Goal: Task Accomplishment & Management: Complete application form

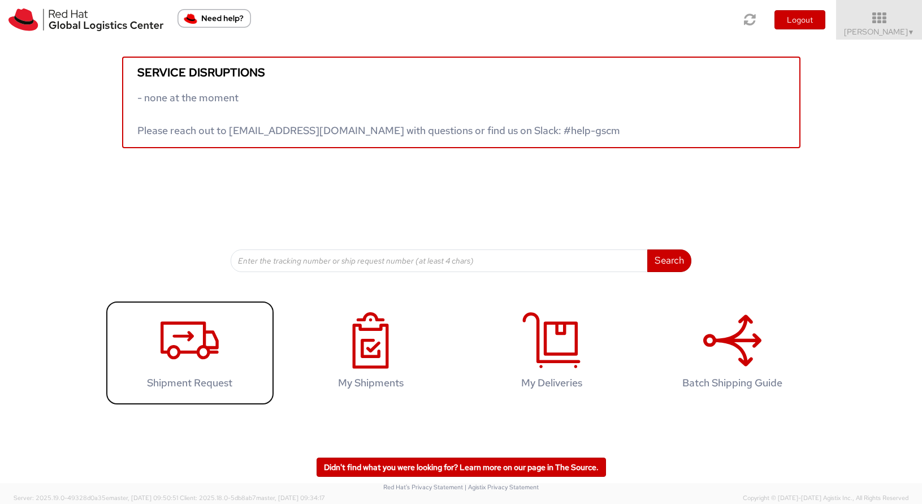
click at [213, 345] on icon at bounding box center [190, 340] width 58 height 57
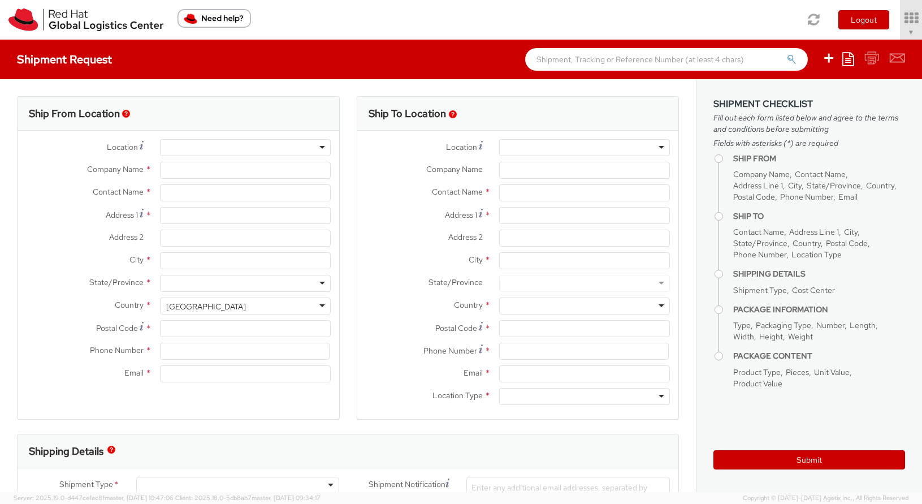
select select "996"
select select
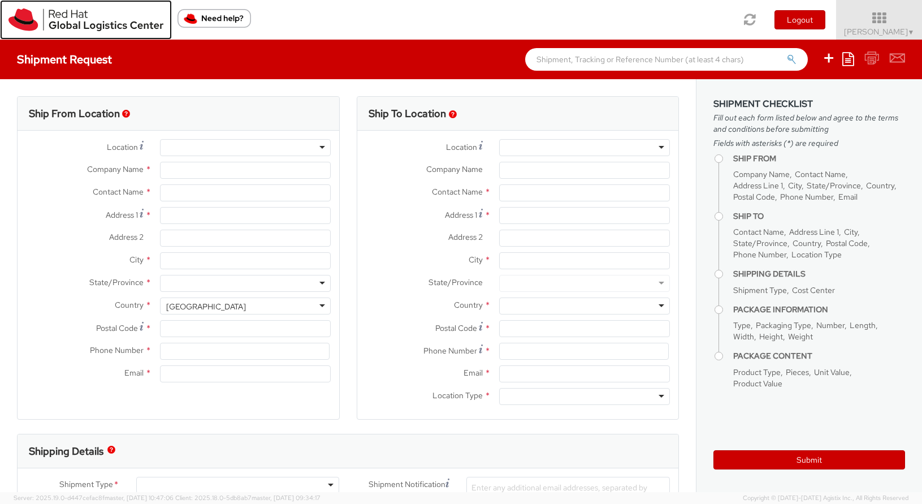
click at [37, 24] on img at bounding box center [85, 19] width 155 height 23
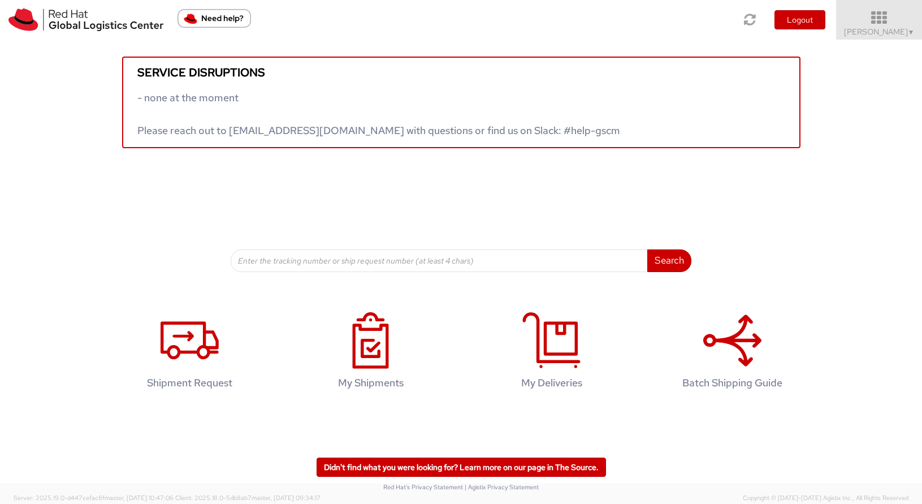
click at [902, 28] on span "Shawn Petrilli ▼" at bounding box center [879, 32] width 71 height 10
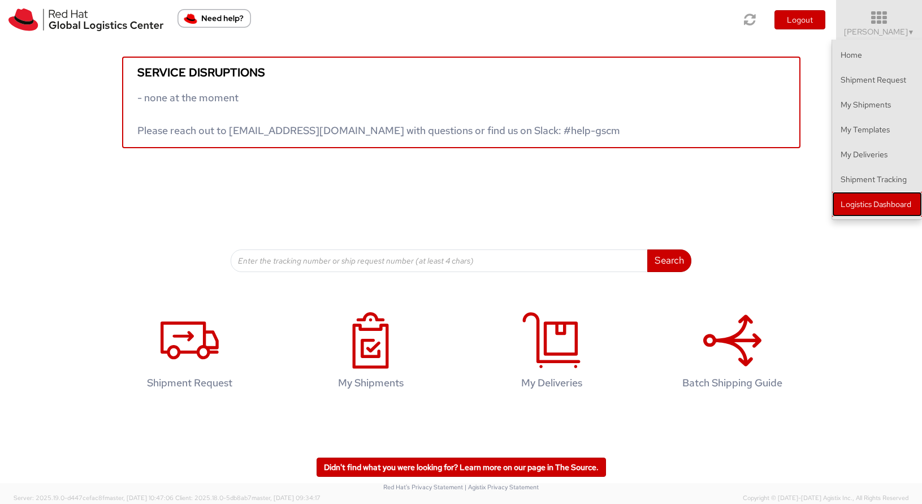
click at [893, 200] on link "Logistics Dashboard" at bounding box center [877, 204] width 90 height 25
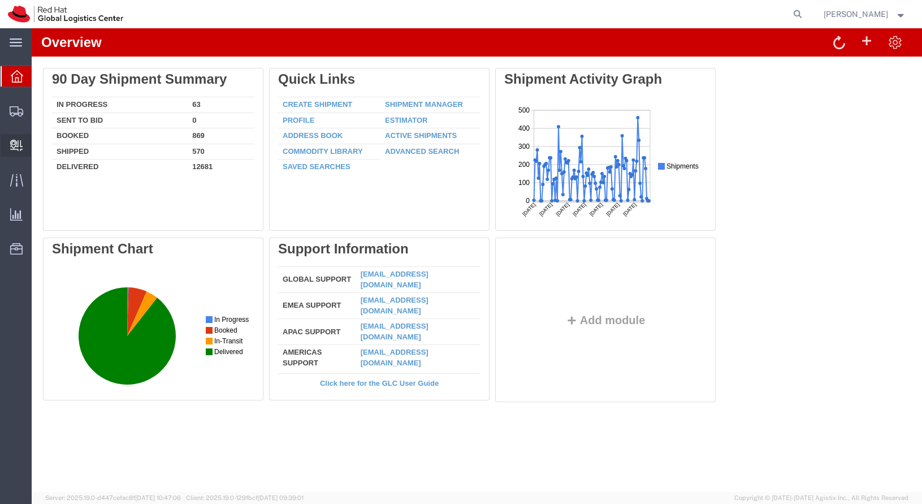
click at [0, 0] on span "Create Delivery" at bounding box center [0, 0] width 0 height 0
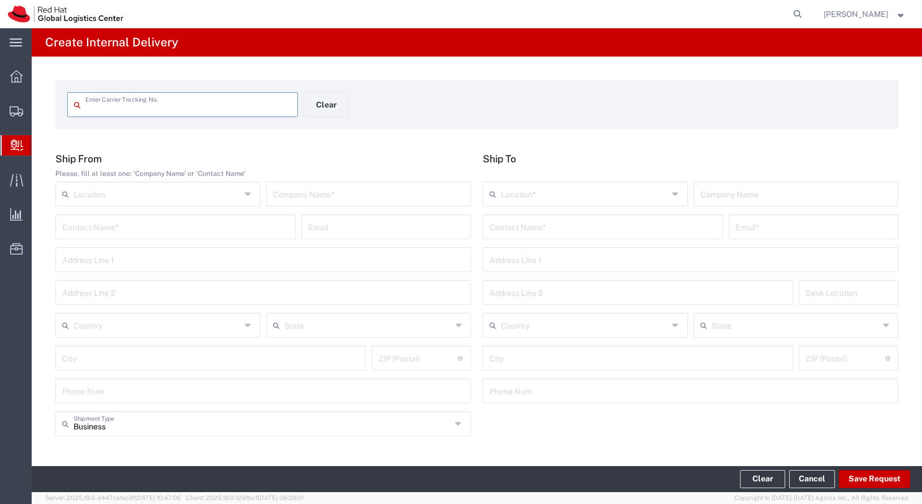
click at [169, 109] on input "text" at bounding box center [188, 104] width 206 height 20
type input "393013944801"
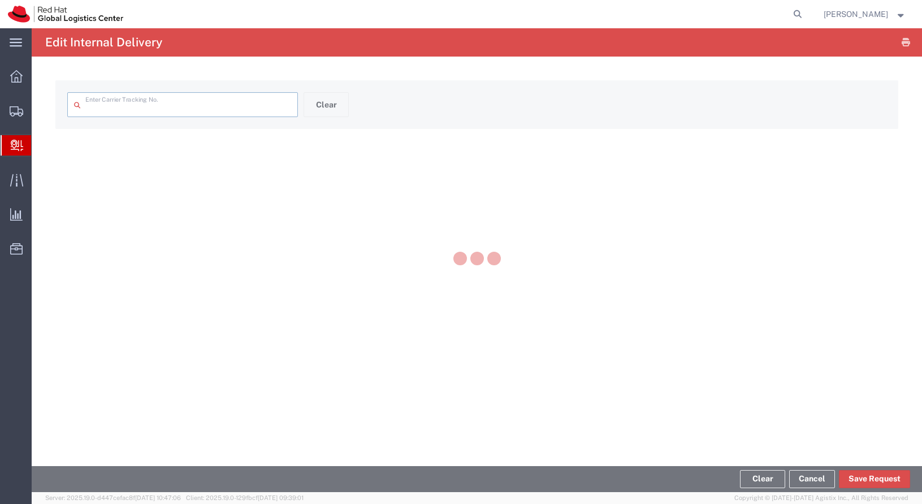
type input "393013944801"
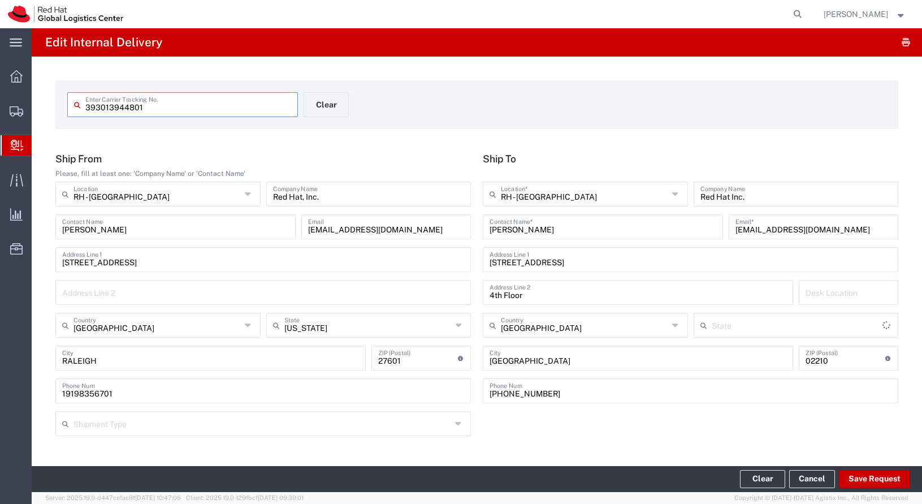
type input "[US_STATE]"
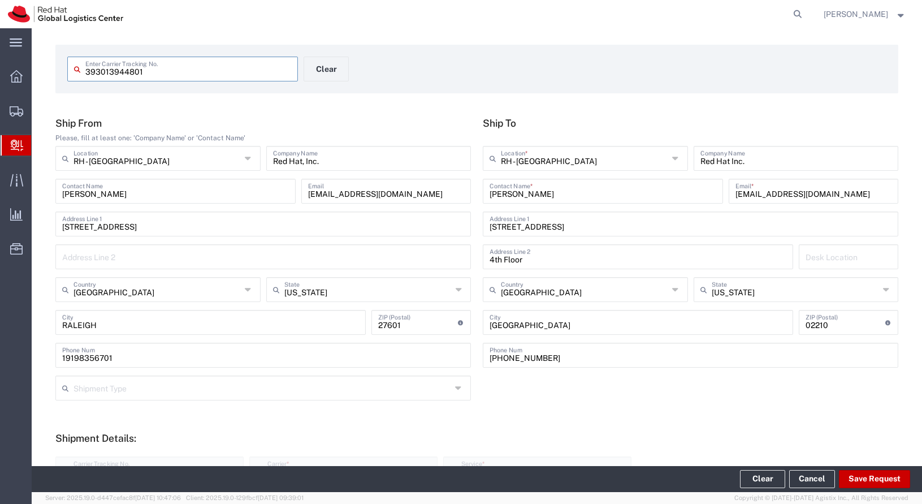
scroll to position [34, 0]
click at [867, 477] on button "Save Request" at bounding box center [874, 479] width 71 height 18
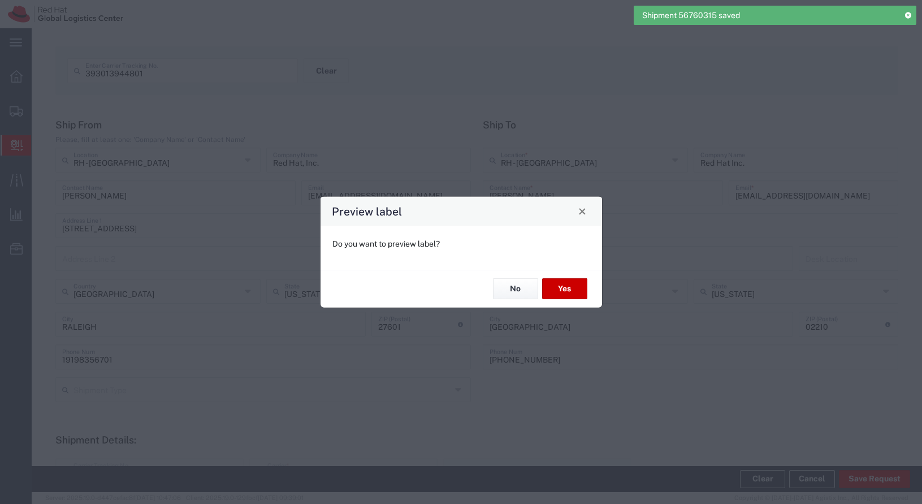
type input "Envelope"
type input "2Day One Rate"
click at [569, 292] on button "Yes" at bounding box center [564, 288] width 45 height 21
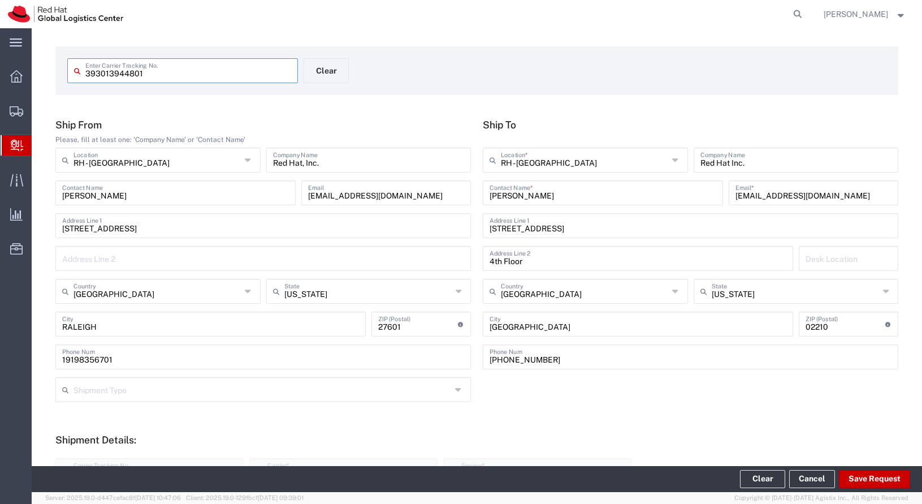
click at [256, 70] on input "393013944801" at bounding box center [188, 70] width 206 height 20
type input "466327612341"
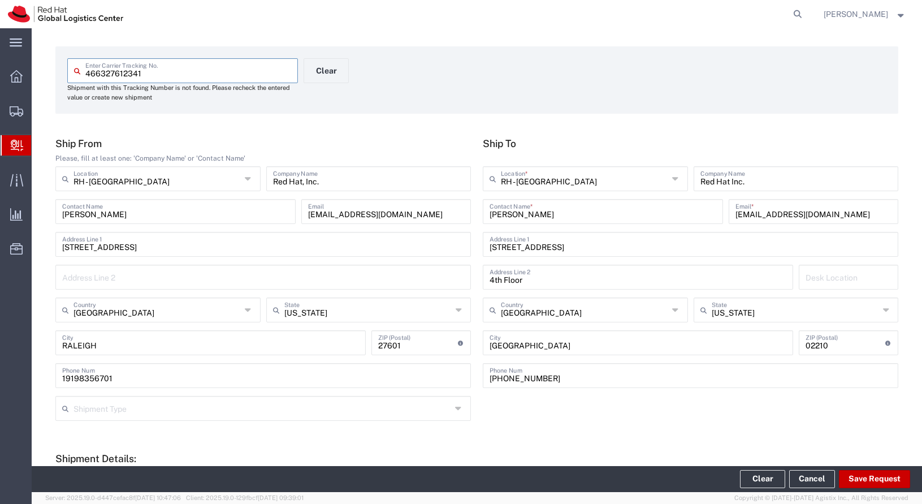
click at [224, 83] on div "Shipment with this Tracking Number is not found. Please recheck the entered val…" at bounding box center [182, 92] width 231 height 19
drag, startPoint x: 224, startPoint y: 83, endPoint x: 224, endPoint y: 77, distance: 6.2
click at [224, 83] on div "Shipment with this Tracking Number is not found. Please recheck the entered val…" at bounding box center [182, 92] width 231 height 19
click at [224, 77] on input "466327612341" at bounding box center [188, 70] width 206 height 20
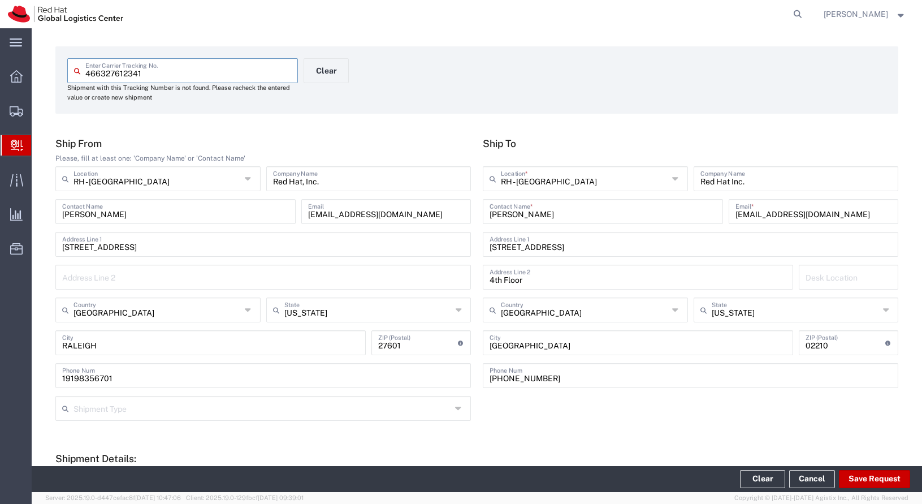
click at [224, 77] on input "466327612341" at bounding box center [188, 70] width 206 height 20
click at [345, 75] on button "Clear" at bounding box center [326, 70] width 45 height 25
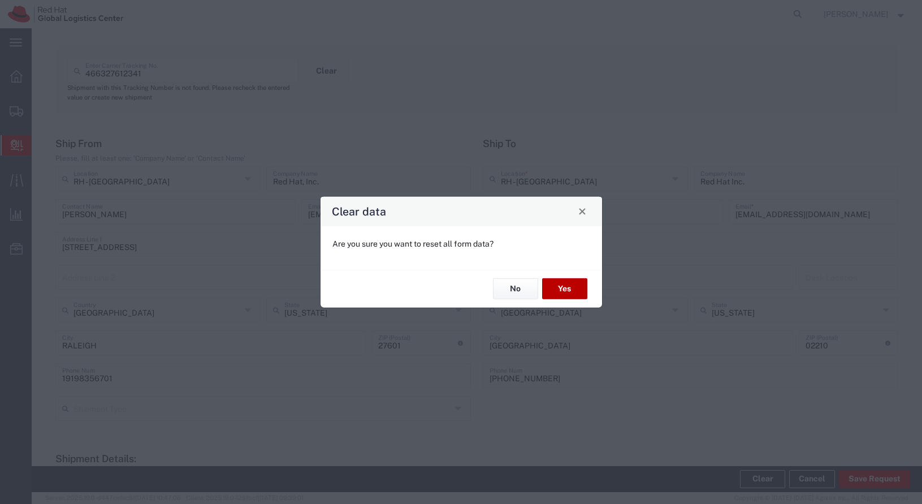
click at [563, 292] on button "Yes" at bounding box center [564, 288] width 45 height 21
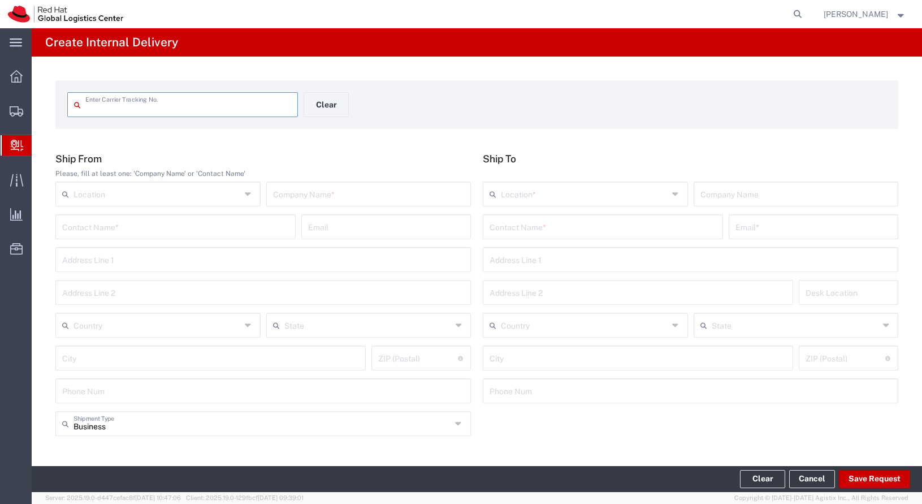
click at [223, 103] on input "text" at bounding box center [188, 104] width 206 height 20
type input "466327612341"
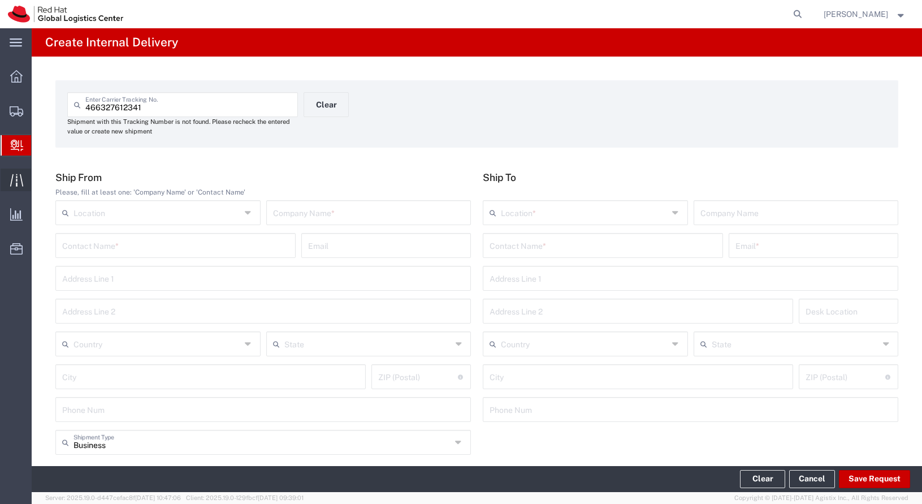
click at [20, 172] on div at bounding box center [17, 179] width 32 height 23
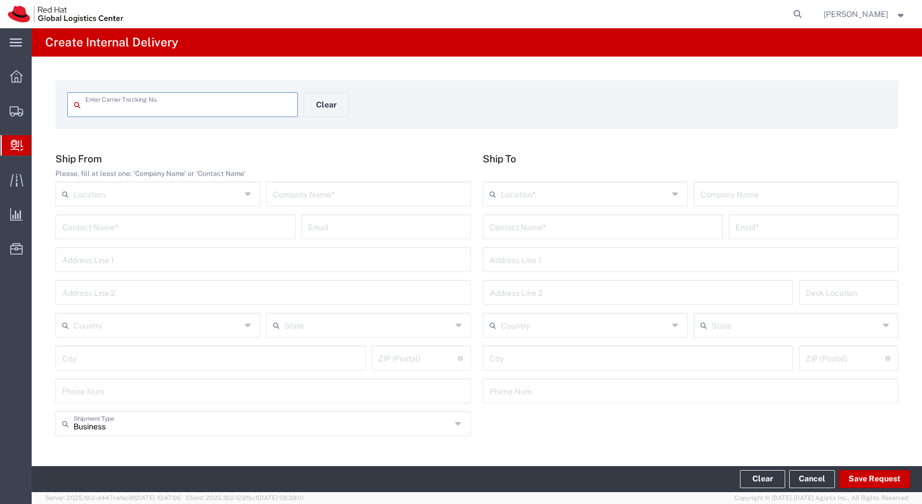
click at [186, 114] on div "Enter Carrier Tracking No." at bounding box center [182, 104] width 231 height 25
paste input "466327612341"
type input "466327612341"
click at [565, 223] on input "text" at bounding box center [603, 226] width 227 height 20
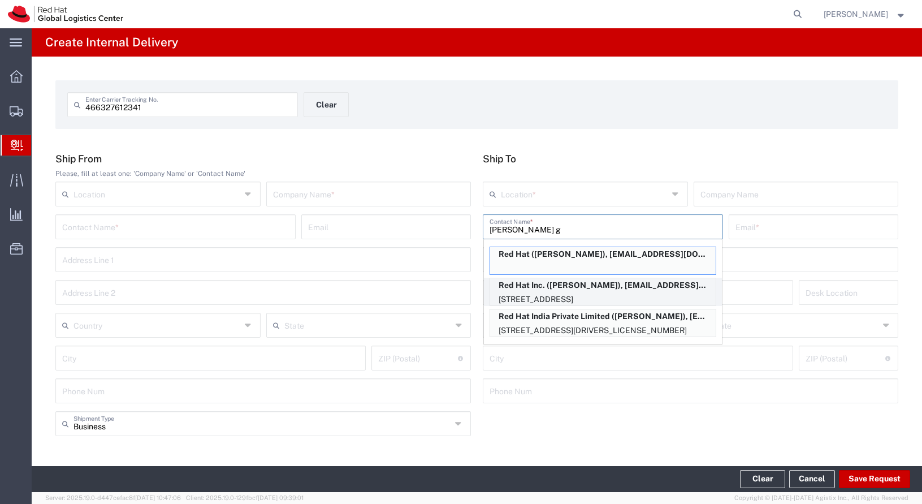
type input "[PERSON_NAME] g"
click at [604, 290] on p "Red Hat Inc. ([PERSON_NAME]), [EMAIL_ADDRESS][DOMAIN_NAME]" at bounding box center [603, 285] width 226 height 14
type input "RH - [GEOGRAPHIC_DATA]"
type input "Red Hat Inc."
type input "[PERSON_NAME]"
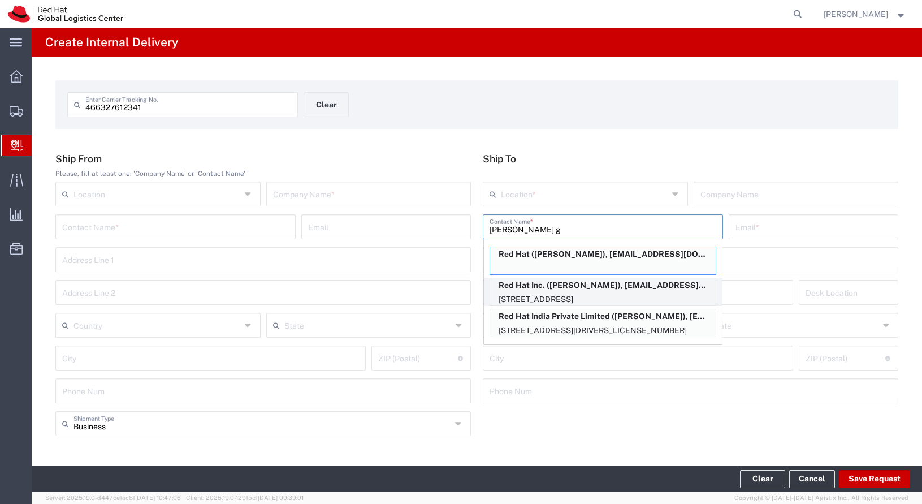
type input "[EMAIL_ADDRESS][DOMAIN_NAME]"
type input "[STREET_ADDRESS]"
type input "4th Floor"
type input "FLEX"
type input "[GEOGRAPHIC_DATA]"
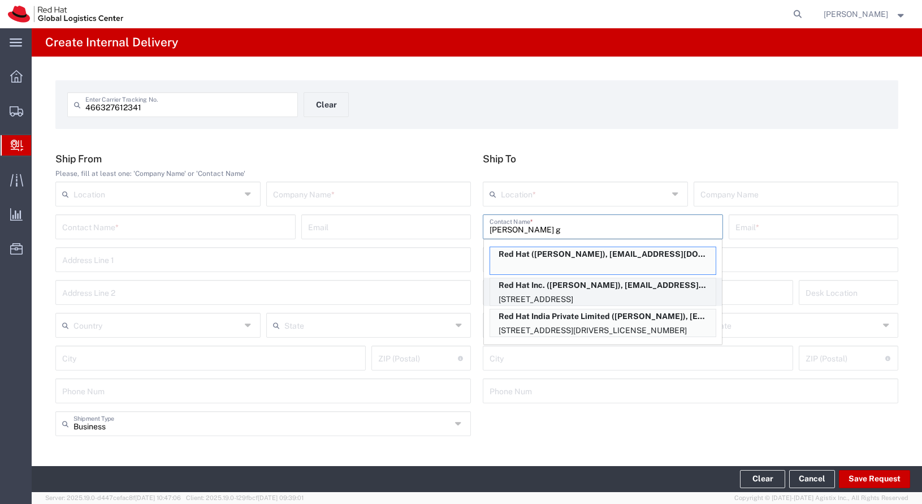
type input "[GEOGRAPHIC_DATA]"
type input "02210"
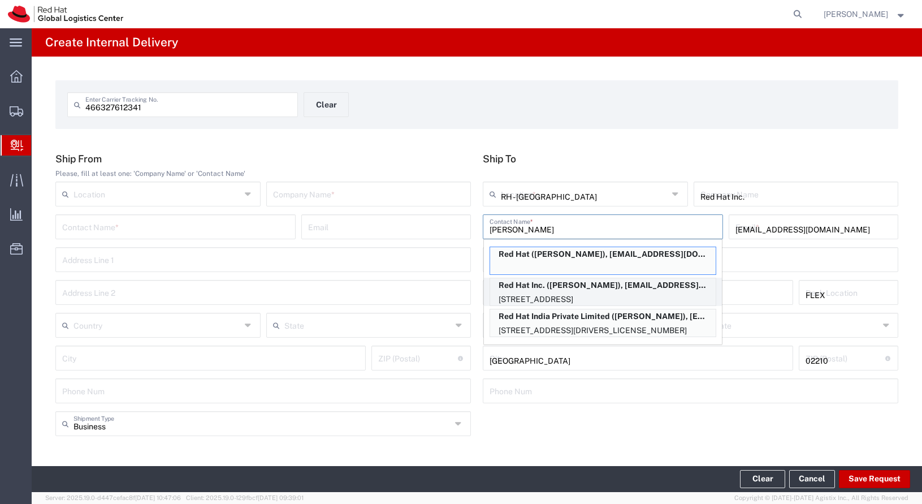
type input "[US_STATE]"
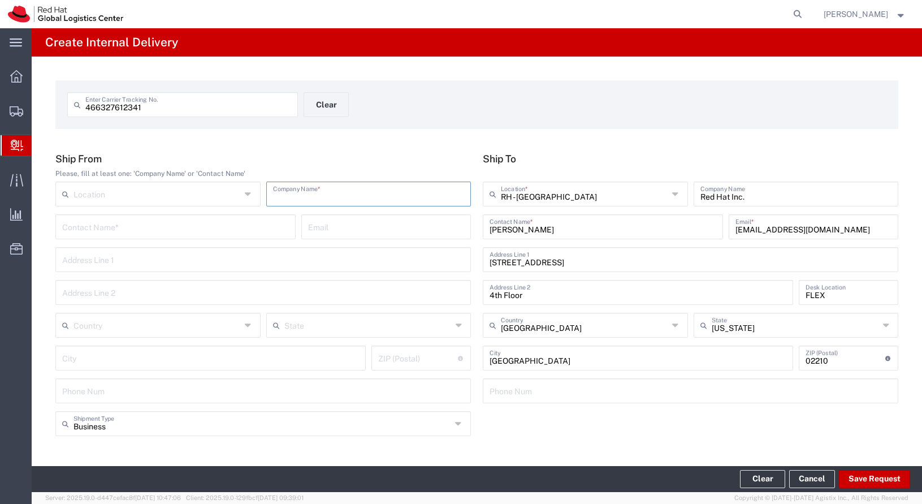
click at [283, 197] on input "text" at bounding box center [369, 193] width 192 height 20
type input "Z"
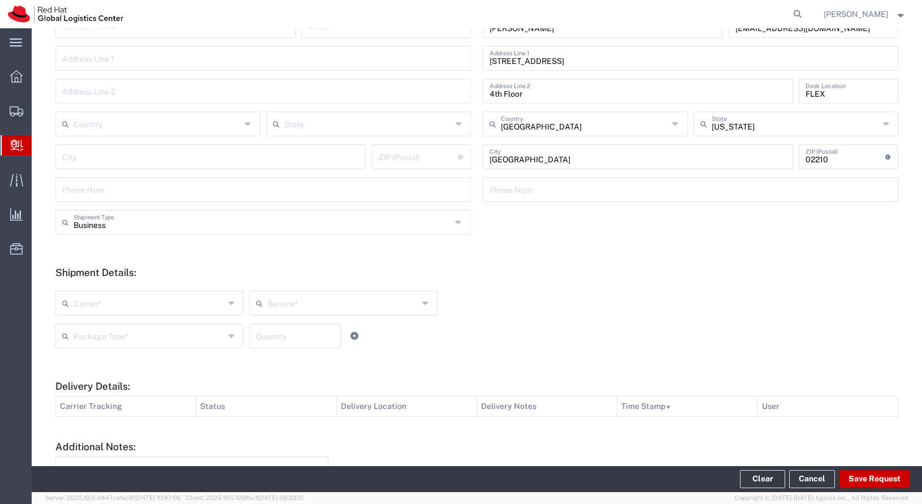
scroll to position [209, 0]
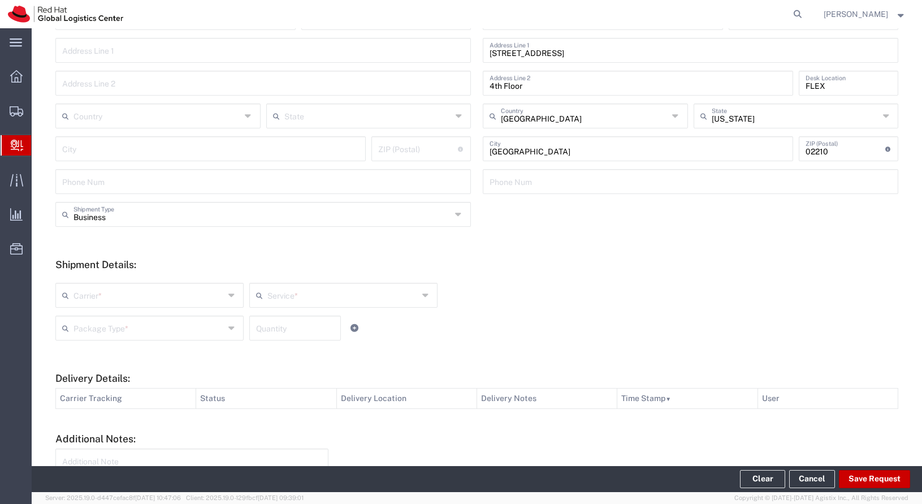
type input "Cynergy"
click at [200, 296] on input "text" at bounding box center [149, 294] width 151 height 20
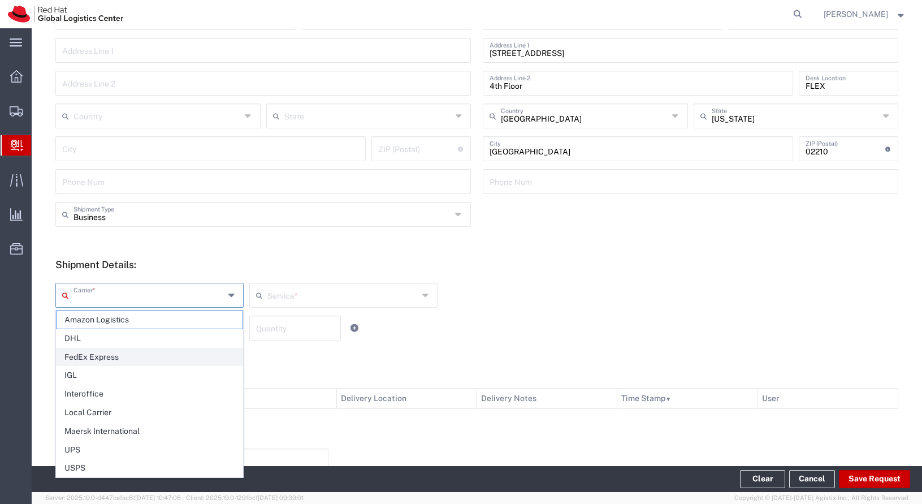
click at [187, 351] on span "FedEx Express" at bounding box center [150, 357] width 186 height 18
type input "FedEx Express"
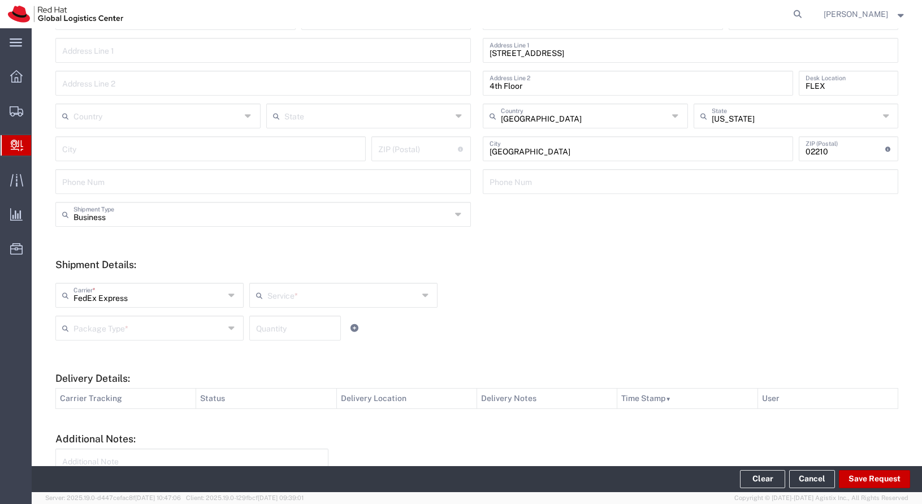
click at [279, 304] on div "Service *" at bounding box center [343, 295] width 188 height 25
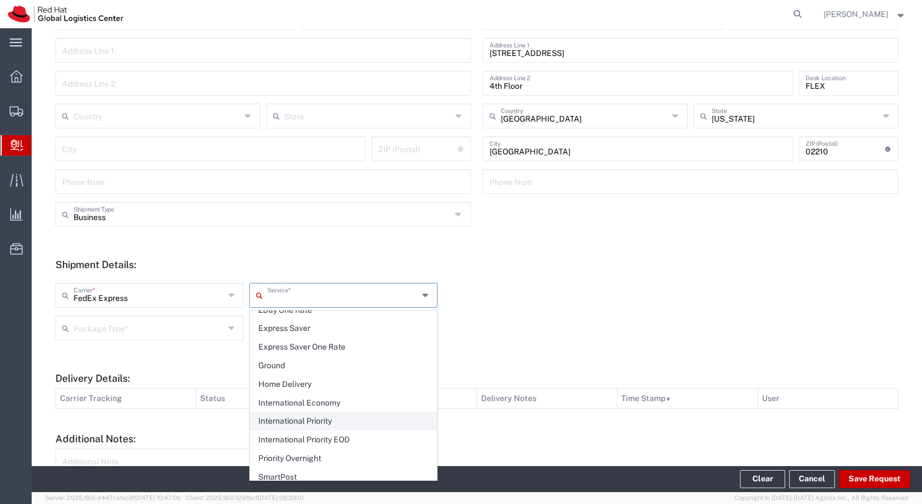
scroll to position [53, 0]
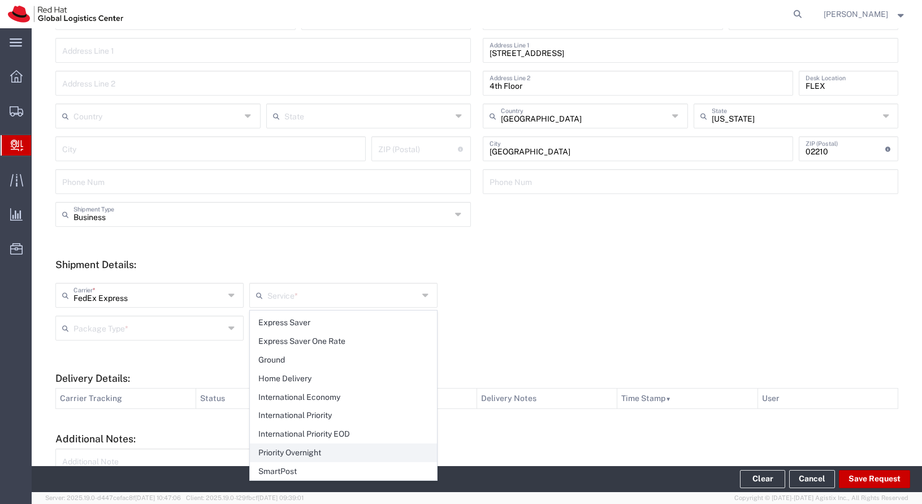
click at [297, 451] on span "Priority Overnight" at bounding box center [343, 453] width 186 height 18
type input "Priority Overnight"
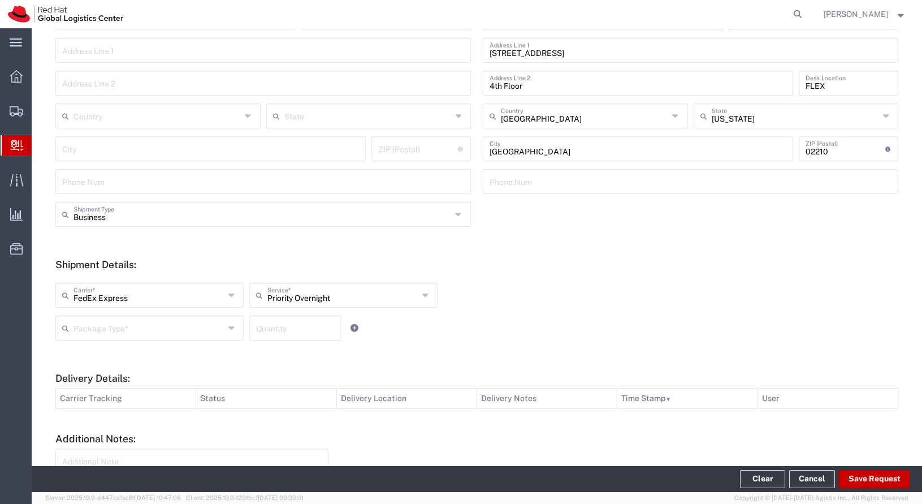
click at [194, 325] on input "text" at bounding box center [149, 327] width 151 height 20
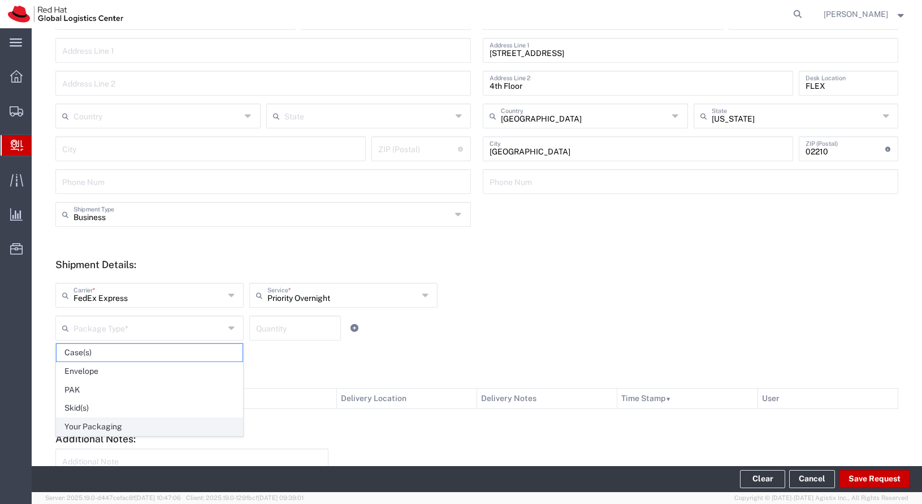
click at [202, 429] on span "Your Packaging" at bounding box center [150, 427] width 186 height 18
type input "Your Packaging"
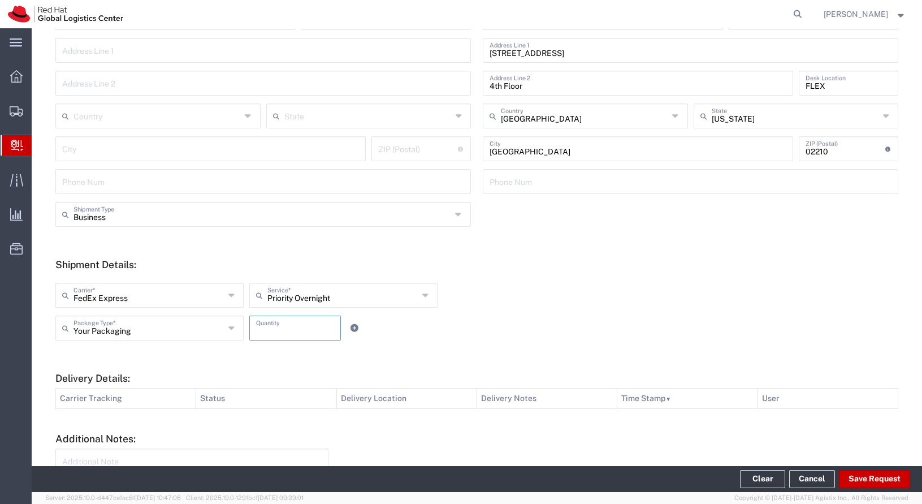
click at [328, 325] on input "number" at bounding box center [295, 327] width 78 height 20
type input "1"
click at [897, 477] on button "Save Request" at bounding box center [874, 479] width 71 height 18
type input "[GEOGRAPHIC_DATA]"
type input "GRAPEVINE"
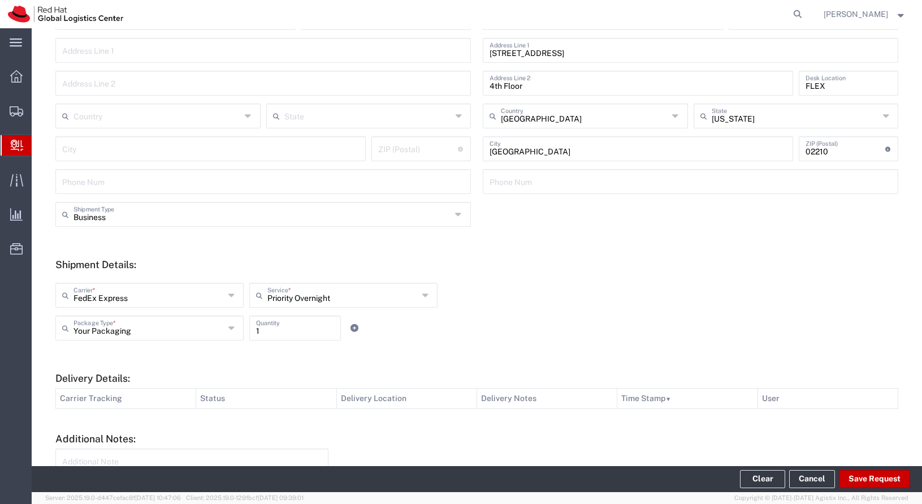
type input "76051"
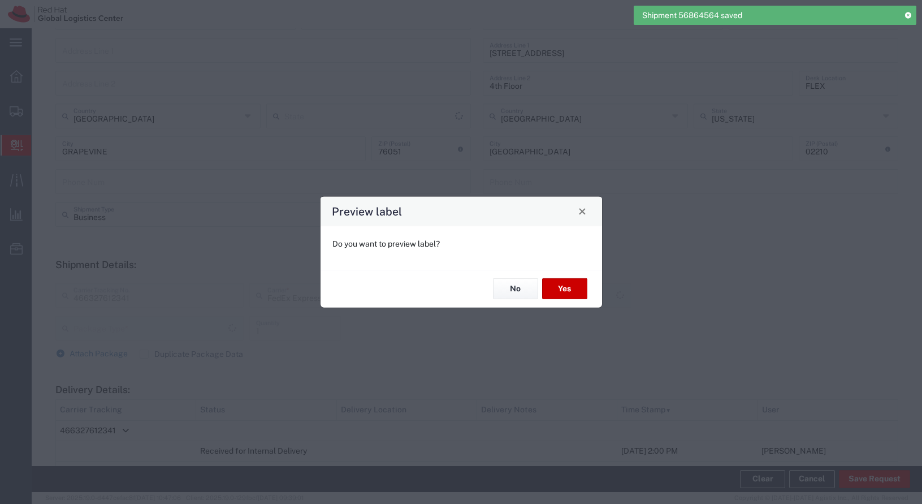
type input "[US_STATE]"
type input "Your Packaging"
type input "Priority Overnight"
click at [582, 292] on button "Yes" at bounding box center [564, 288] width 45 height 21
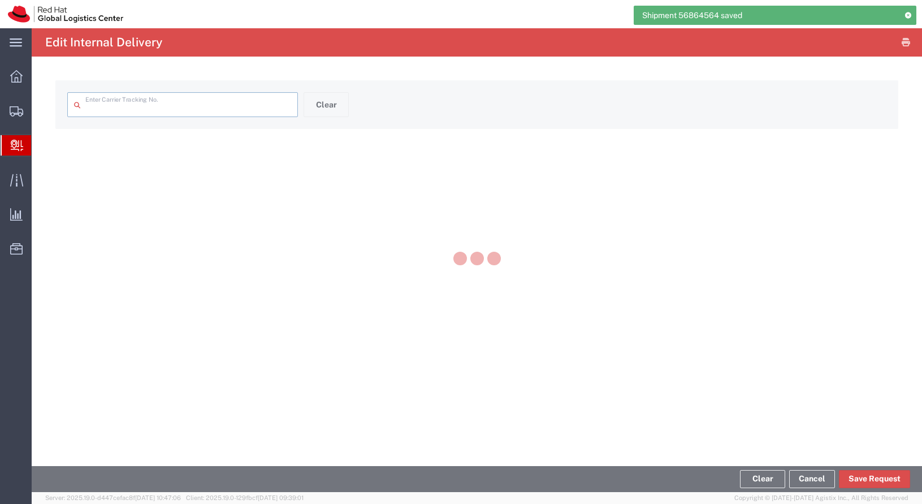
type input "466327612341"
